Goal: Information Seeking & Learning: Stay updated

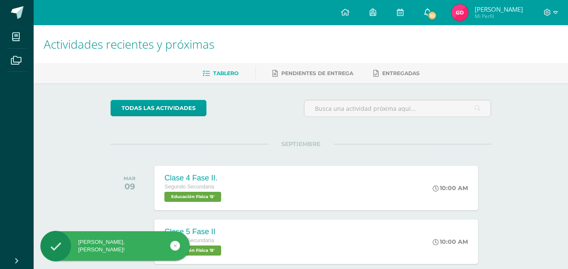
click at [427, 8] on span at bounding box center [427, 12] width 7 height 9
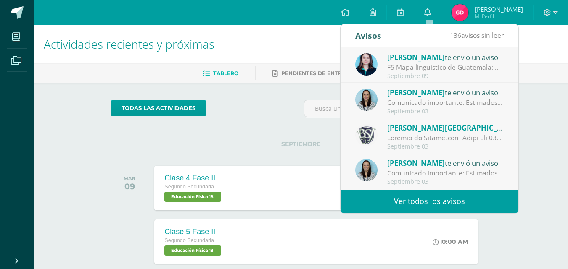
click at [447, 94] on div "Melissa Arevalo te envió un aviso" at bounding box center [445, 92] width 117 height 11
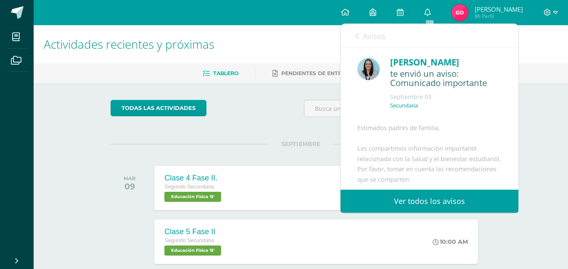
click at [359, 33] on link "Avisos" at bounding box center [370, 36] width 30 height 24
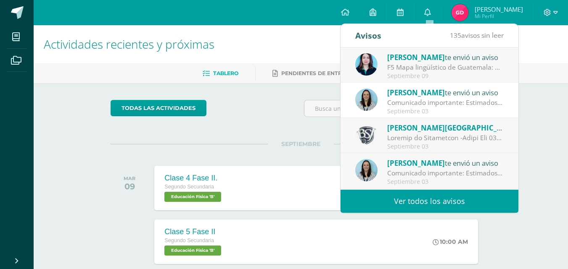
click at [444, 196] on link "Ver todos los avisos" at bounding box center [429, 201] width 178 height 23
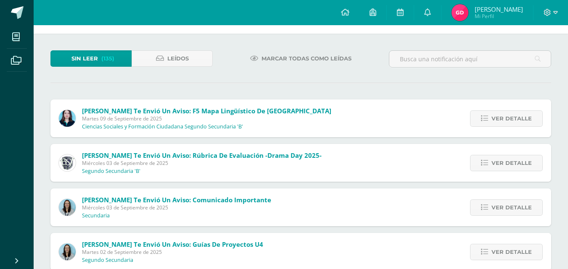
scroll to position [39, 0]
